Goal: Navigation & Orientation: Find specific page/section

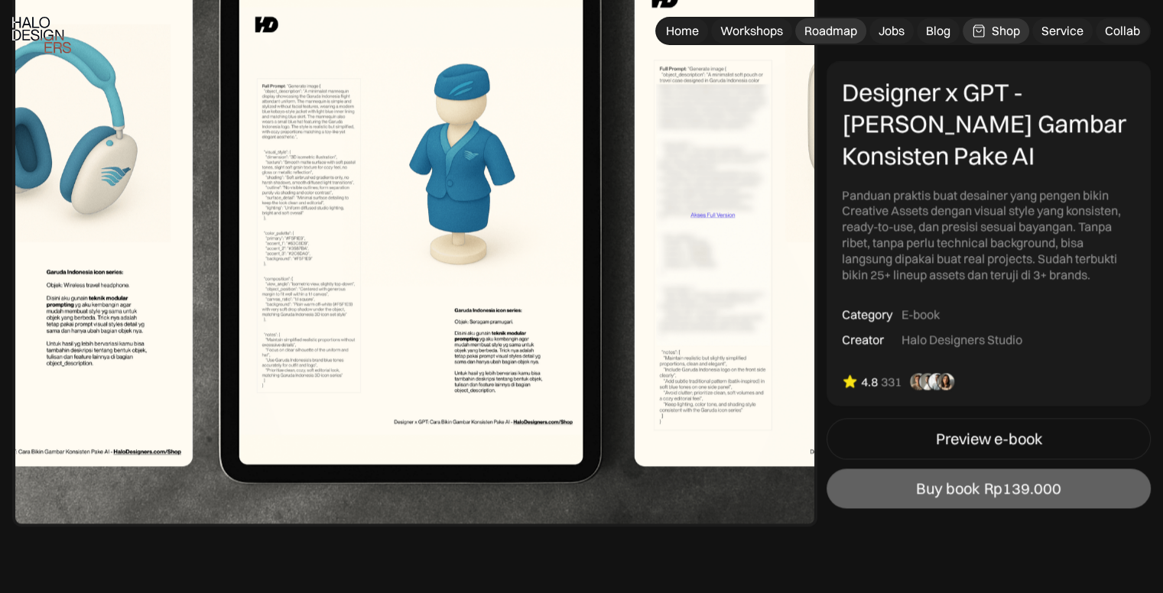
scroll to position [2065, 0]
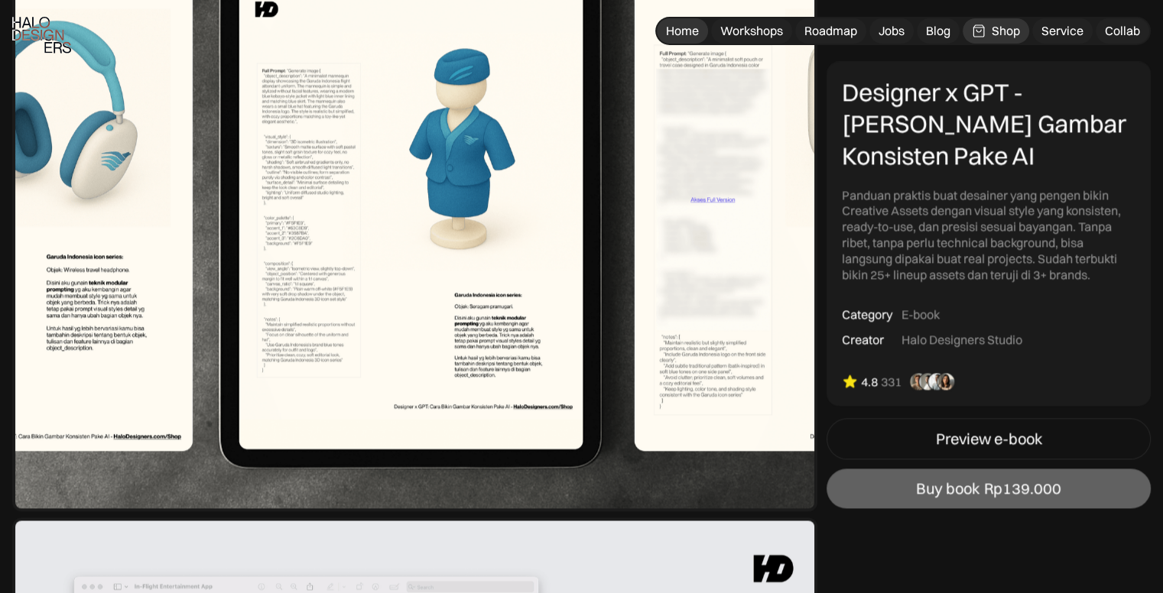
click at [679, 31] on div "Home" at bounding box center [682, 31] width 33 height 16
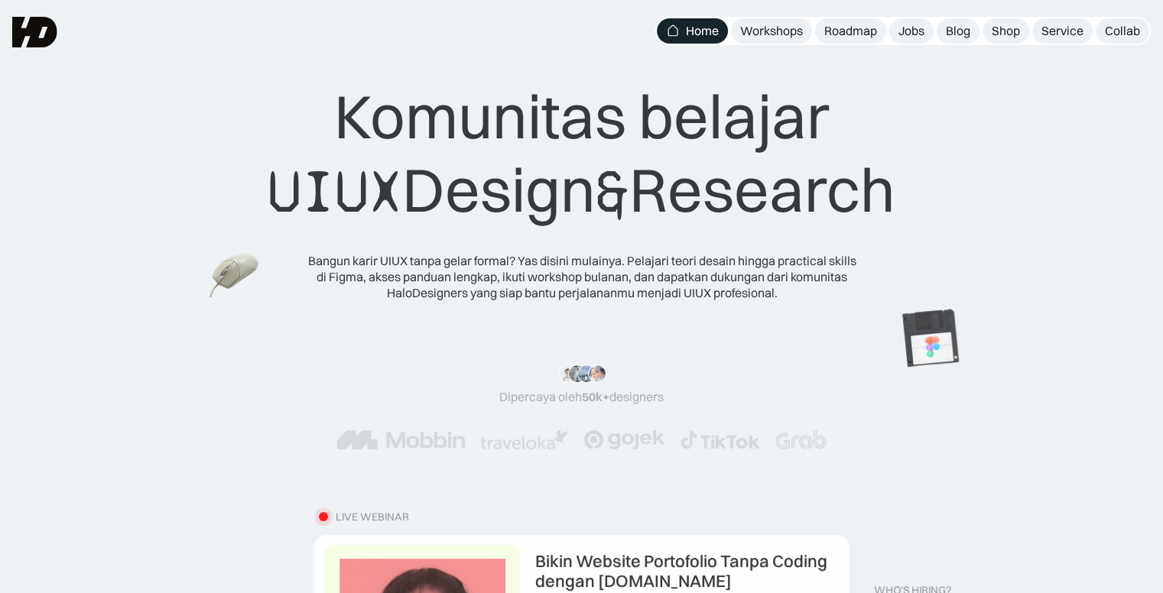
click at [826, 31] on div "Roadmap" at bounding box center [850, 31] width 53 height 16
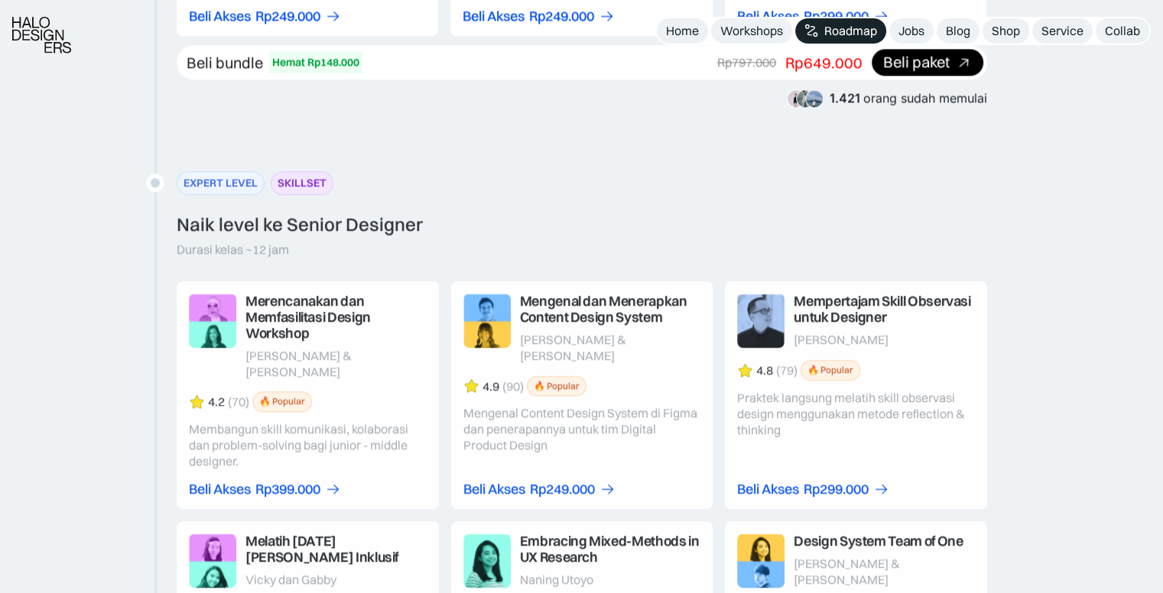
scroll to position [2600, 0]
